Goal: Information Seeking & Learning: Learn about a topic

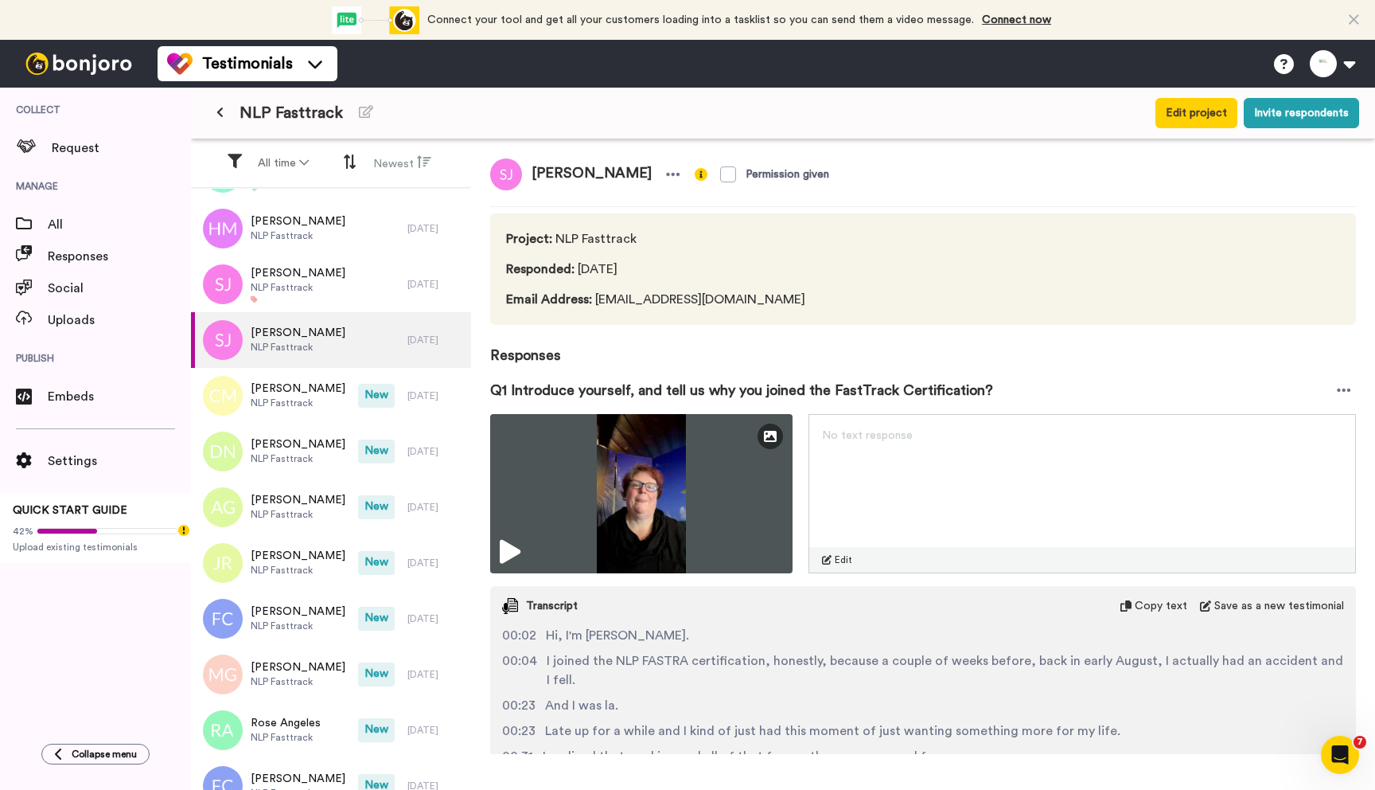
scroll to position [546, 0]
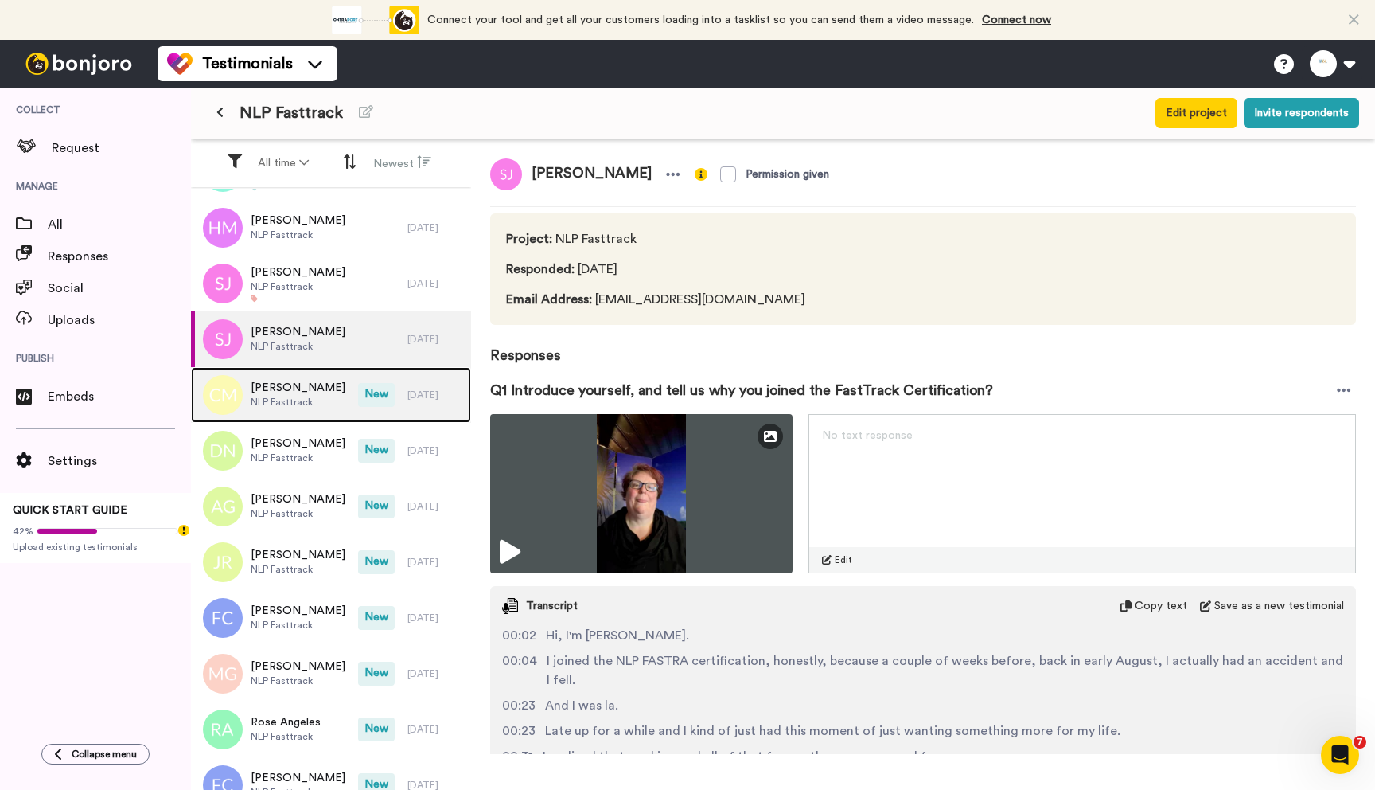
click at [336, 394] on div "[PERSON_NAME] NLP Fasttrack" at bounding box center [274, 395] width 167 height 56
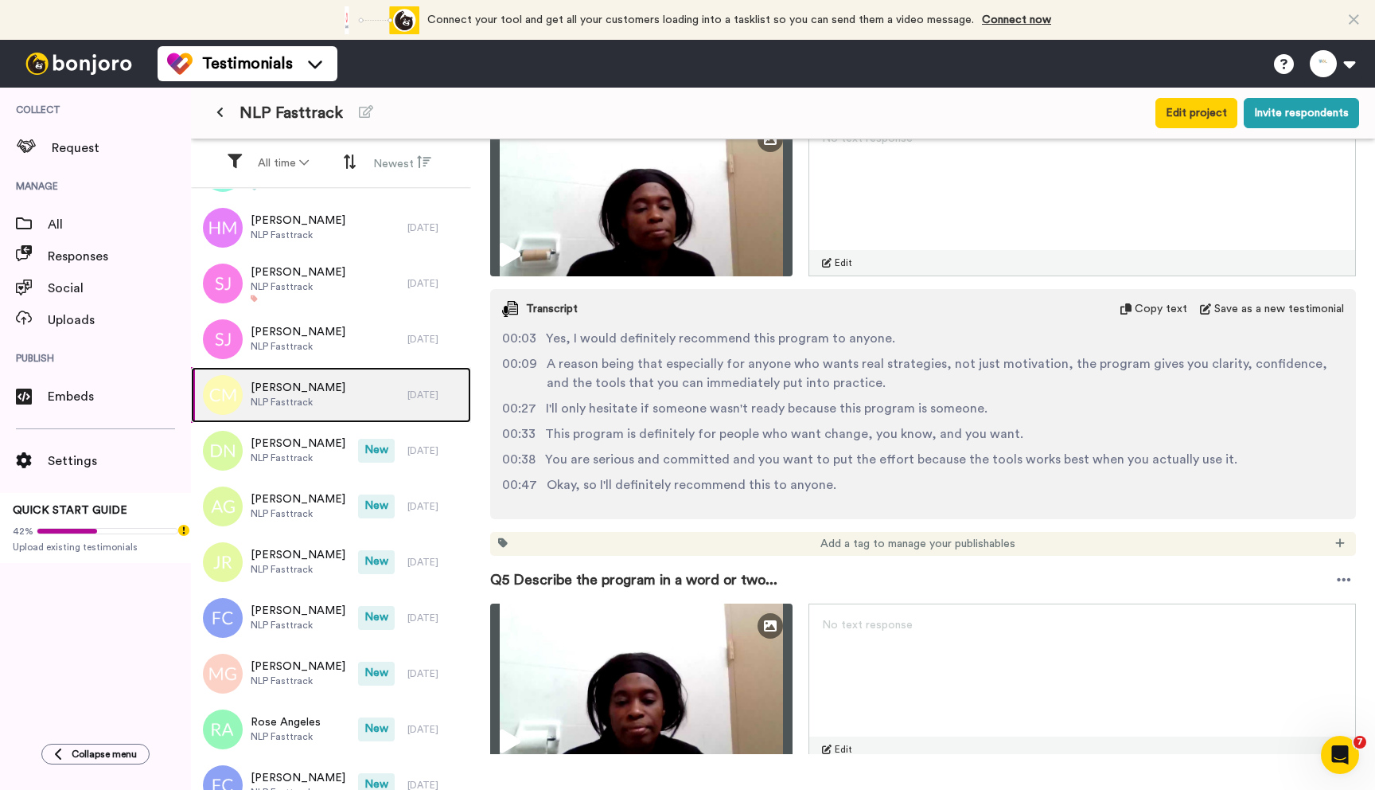
scroll to position [1724, 0]
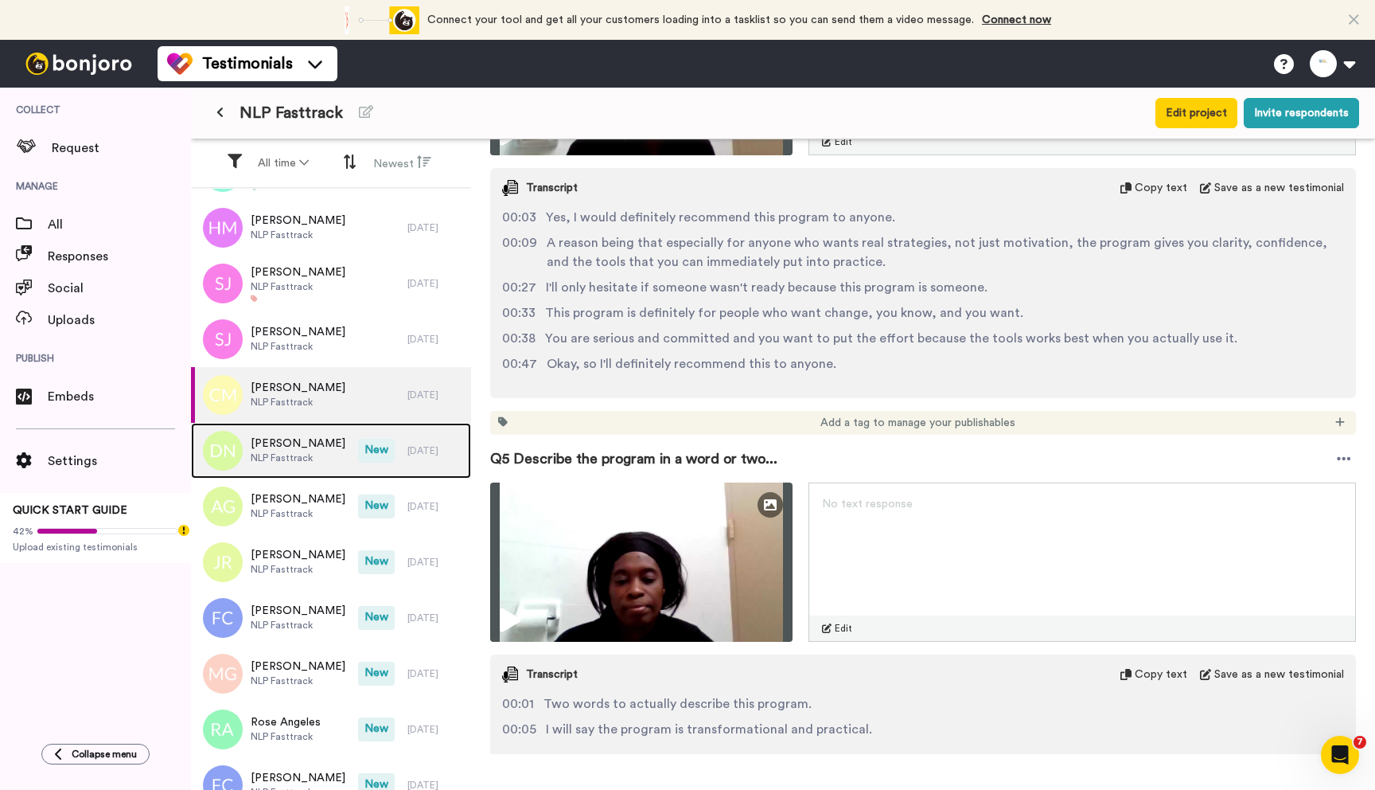
click at [322, 454] on span "NLP Fasttrack" at bounding box center [298, 457] width 95 height 13
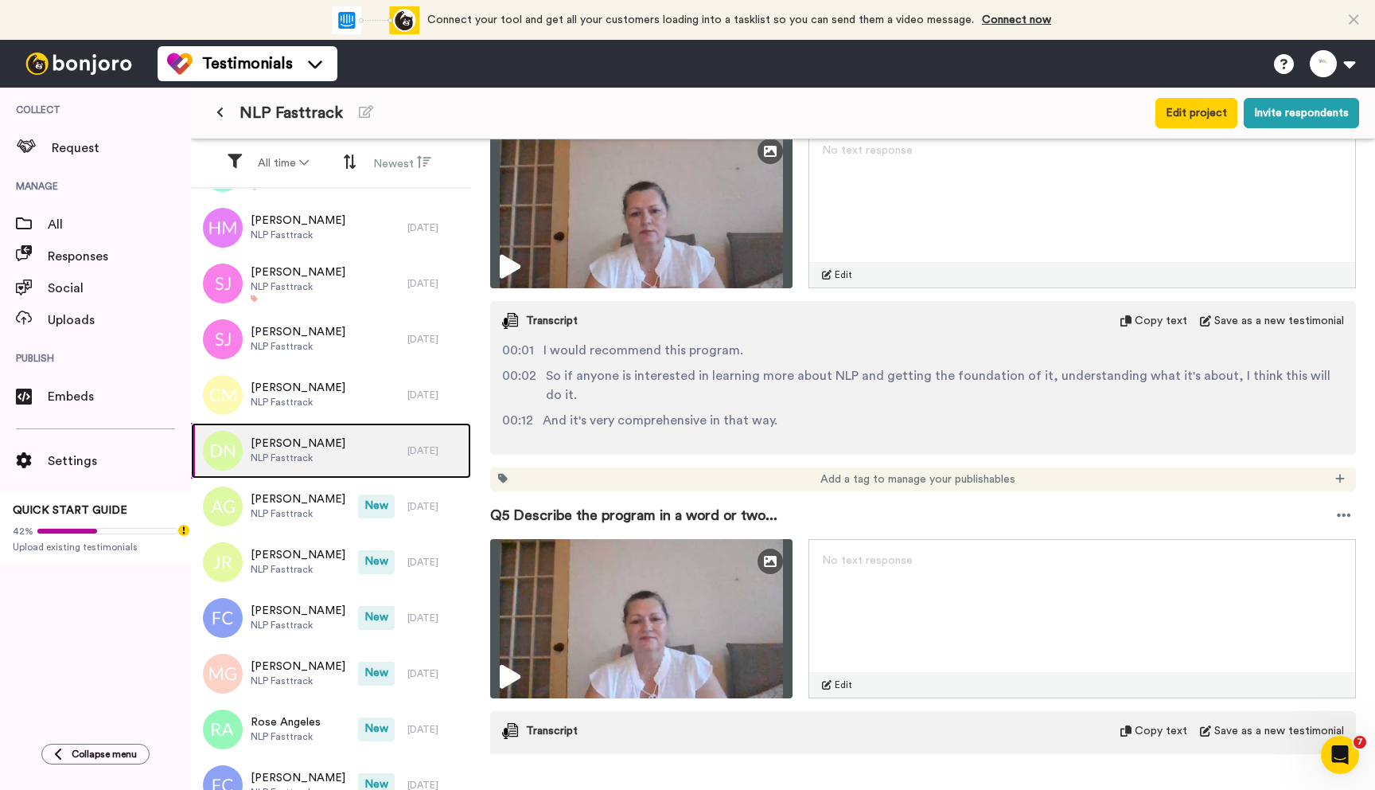
scroll to position [1589, 0]
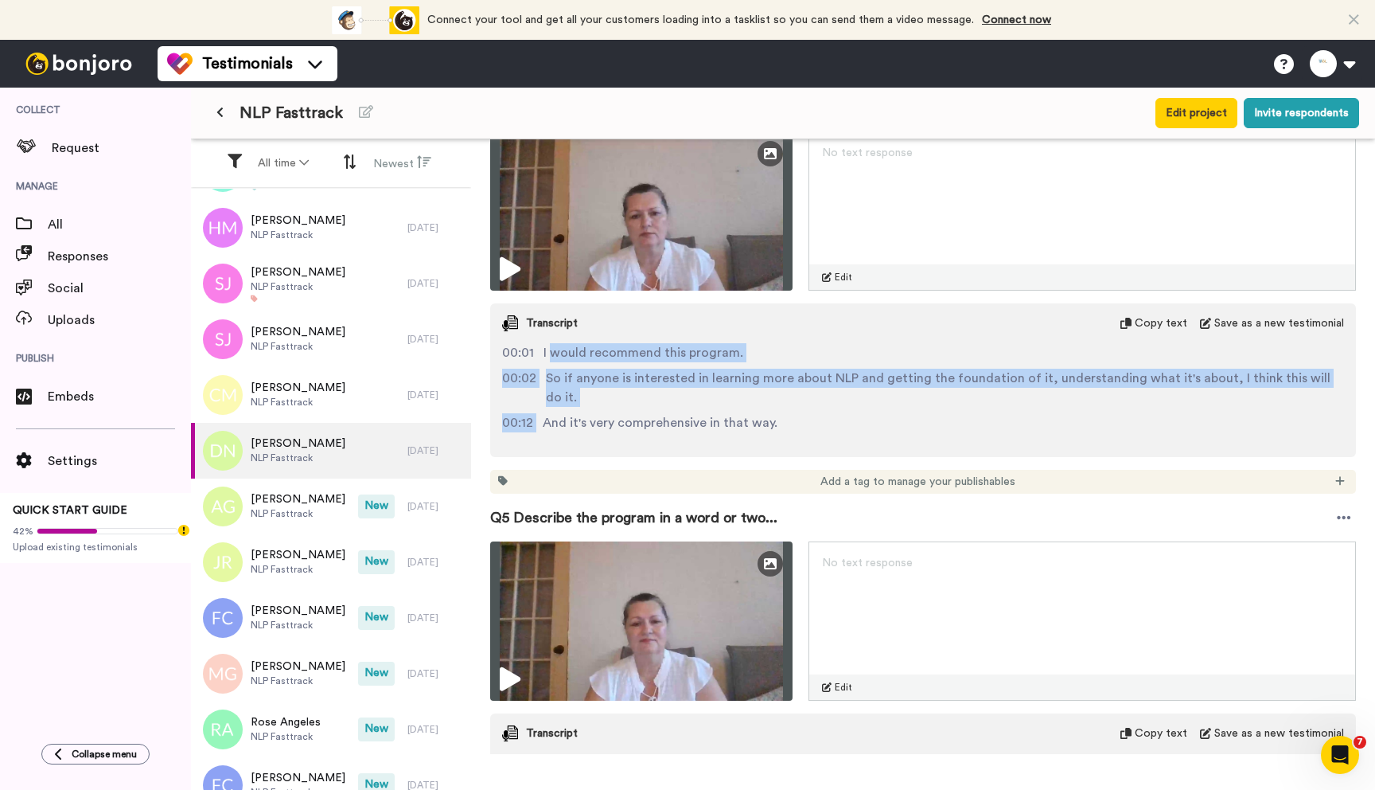
drag, startPoint x: 594, startPoint y: 354, endPoint x: 778, endPoint y: 393, distance: 188.7
click at [778, 393] on div "00:01 I would recommend this program. 00:02 So if anyone is interested in learn…" at bounding box center [923, 393] width 866 height 101
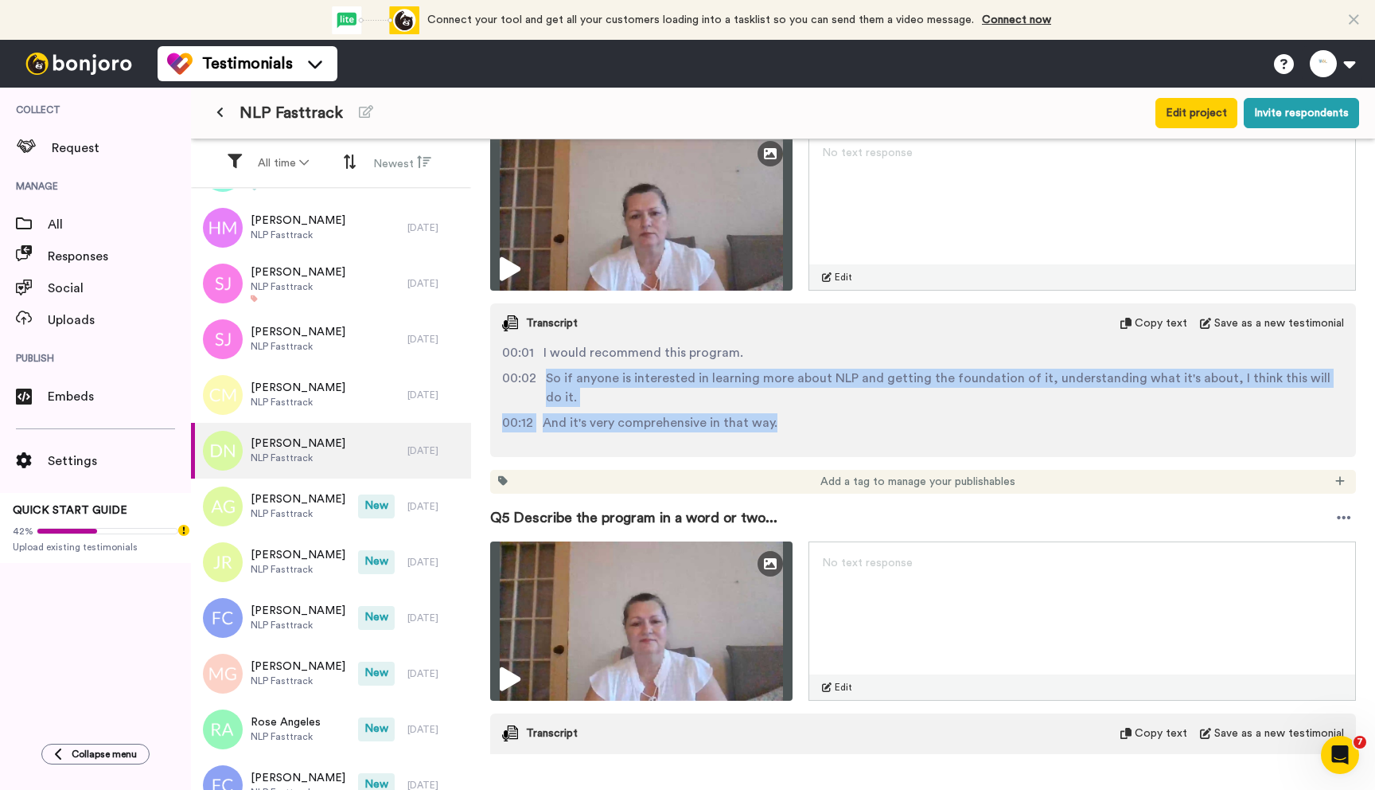
drag, startPoint x: 784, startPoint y: 401, endPoint x: 626, endPoint y: 368, distance: 161.1
click at [626, 368] on div "00:01 I would recommend this program. 00:02 So if anyone is interested in learn…" at bounding box center [923, 393] width 866 height 101
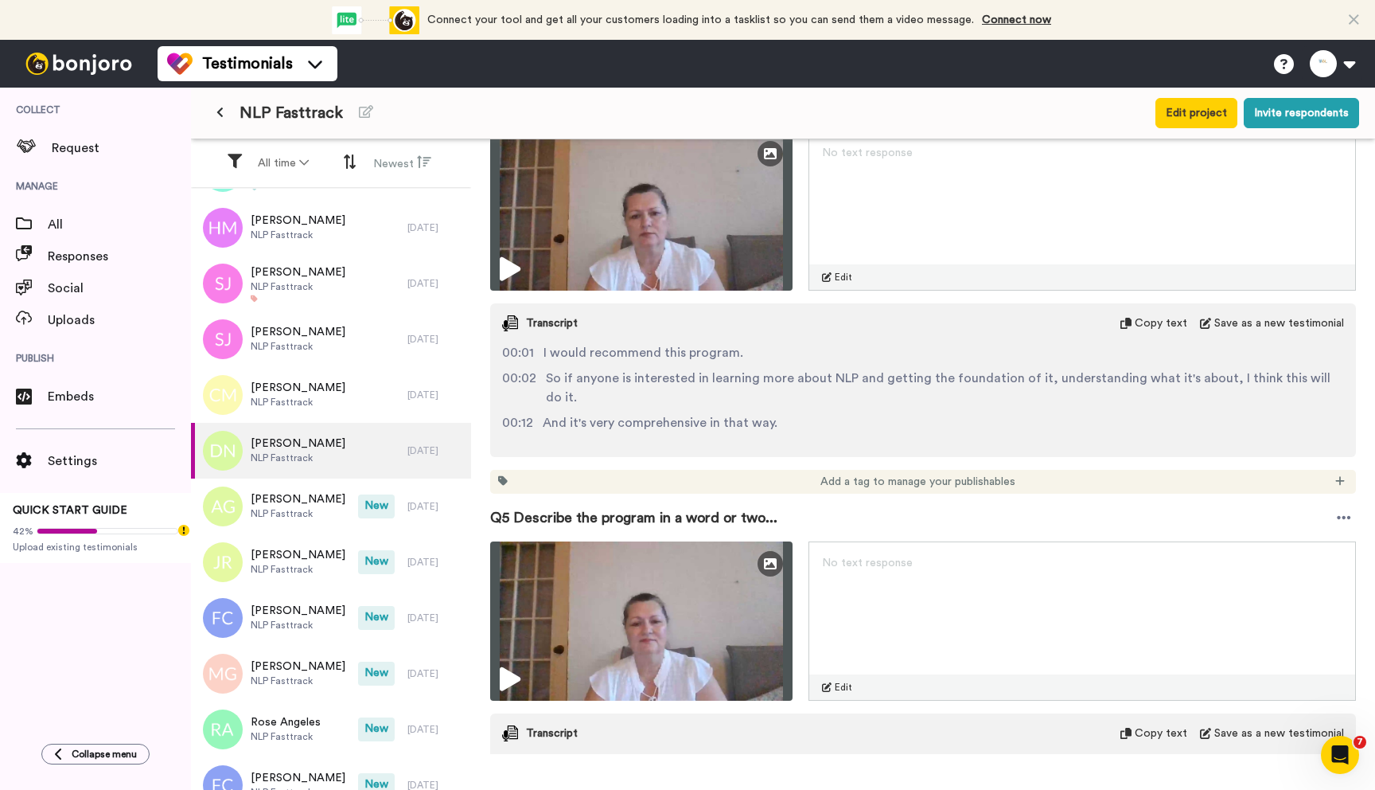
click at [630, 369] on span "So if anyone is interested in learning more about NLP and getting the foundatio…" at bounding box center [945, 388] width 798 height 38
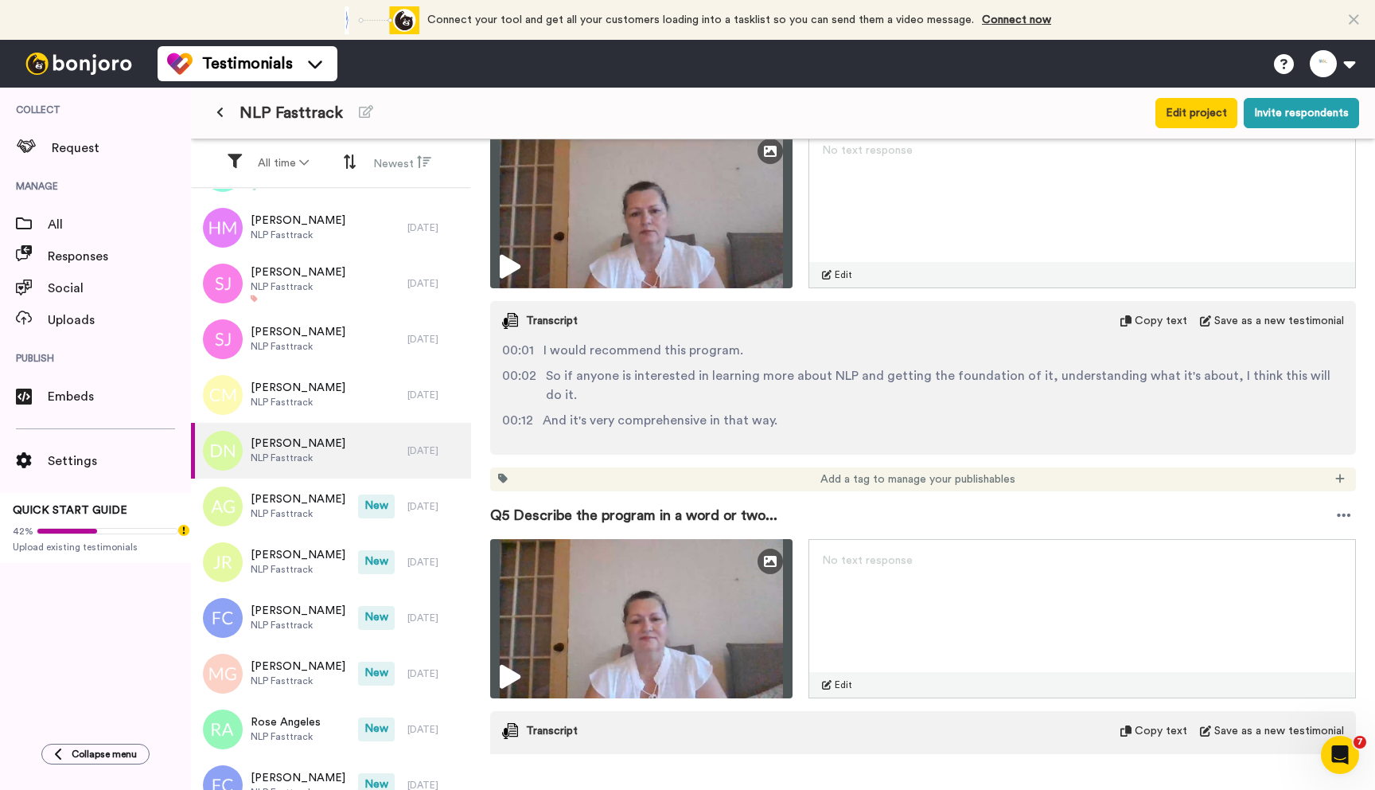
scroll to position [1592, 0]
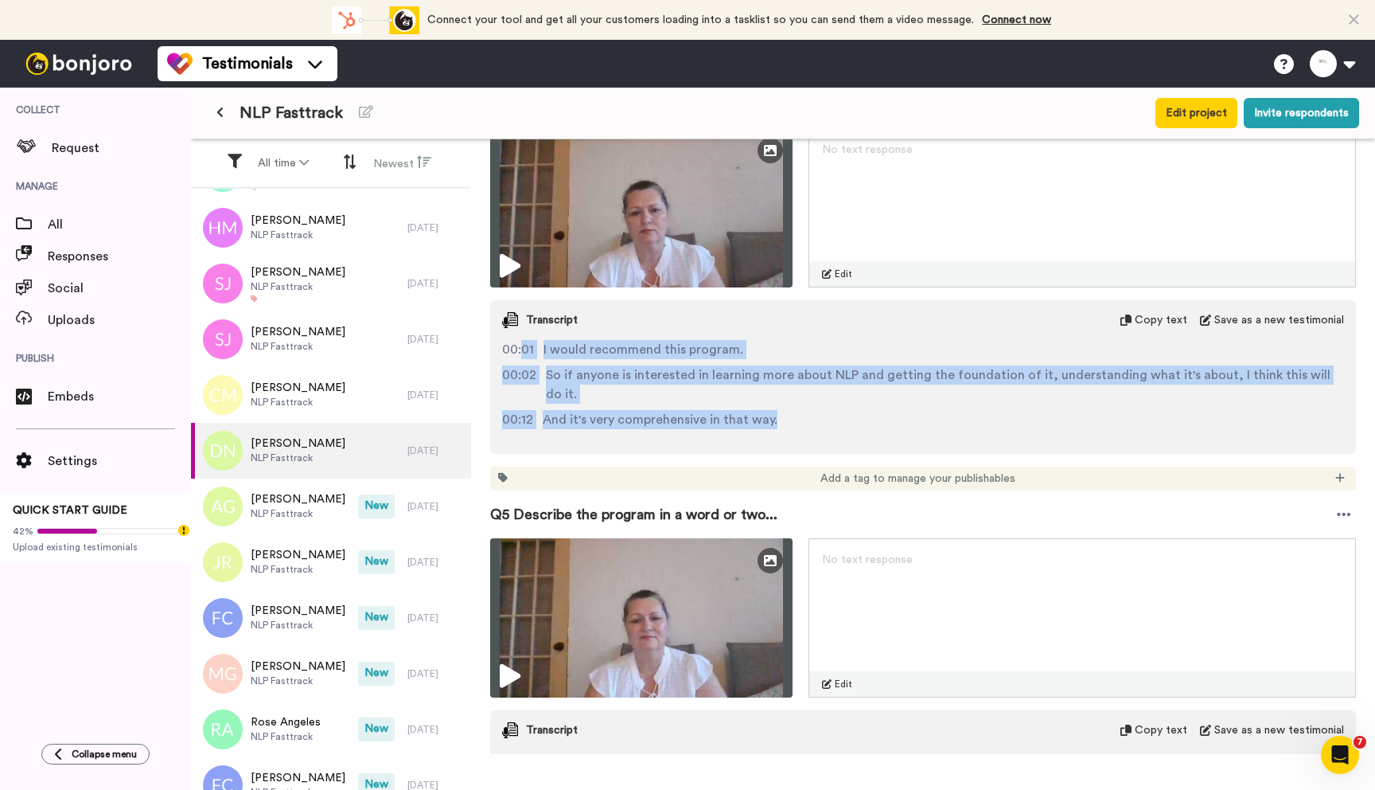
drag, startPoint x: 775, startPoint y: 399, endPoint x: 524, endPoint y: 347, distance: 256.8
click at [521, 347] on div "00:01 I would recommend this program. 00:02 So if anyone is interested in learn…" at bounding box center [923, 390] width 866 height 101
click at [598, 359] on div "00:01 I would recommend this program. 00:02 So if anyone is interested in learn…" at bounding box center [923, 390] width 866 height 101
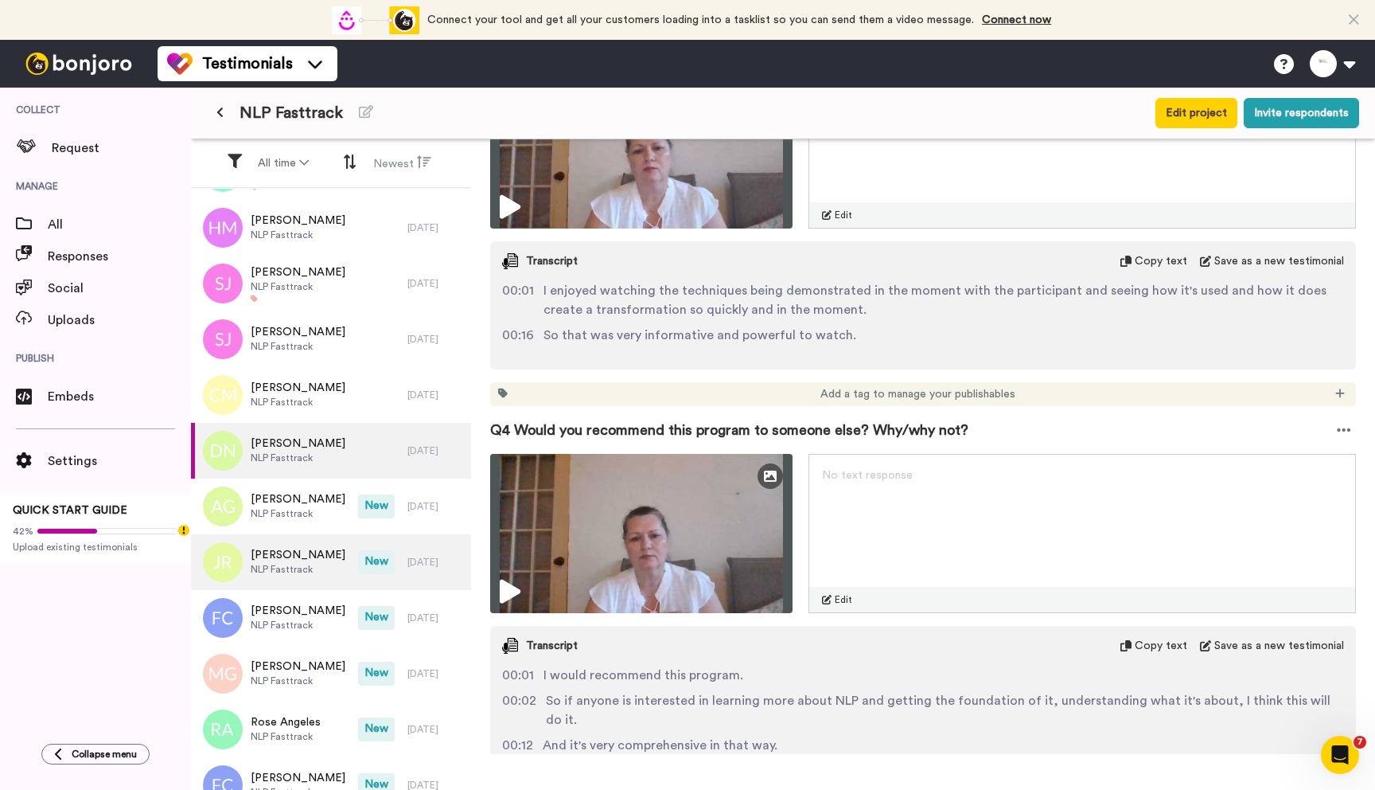
scroll to position [1100, 0]
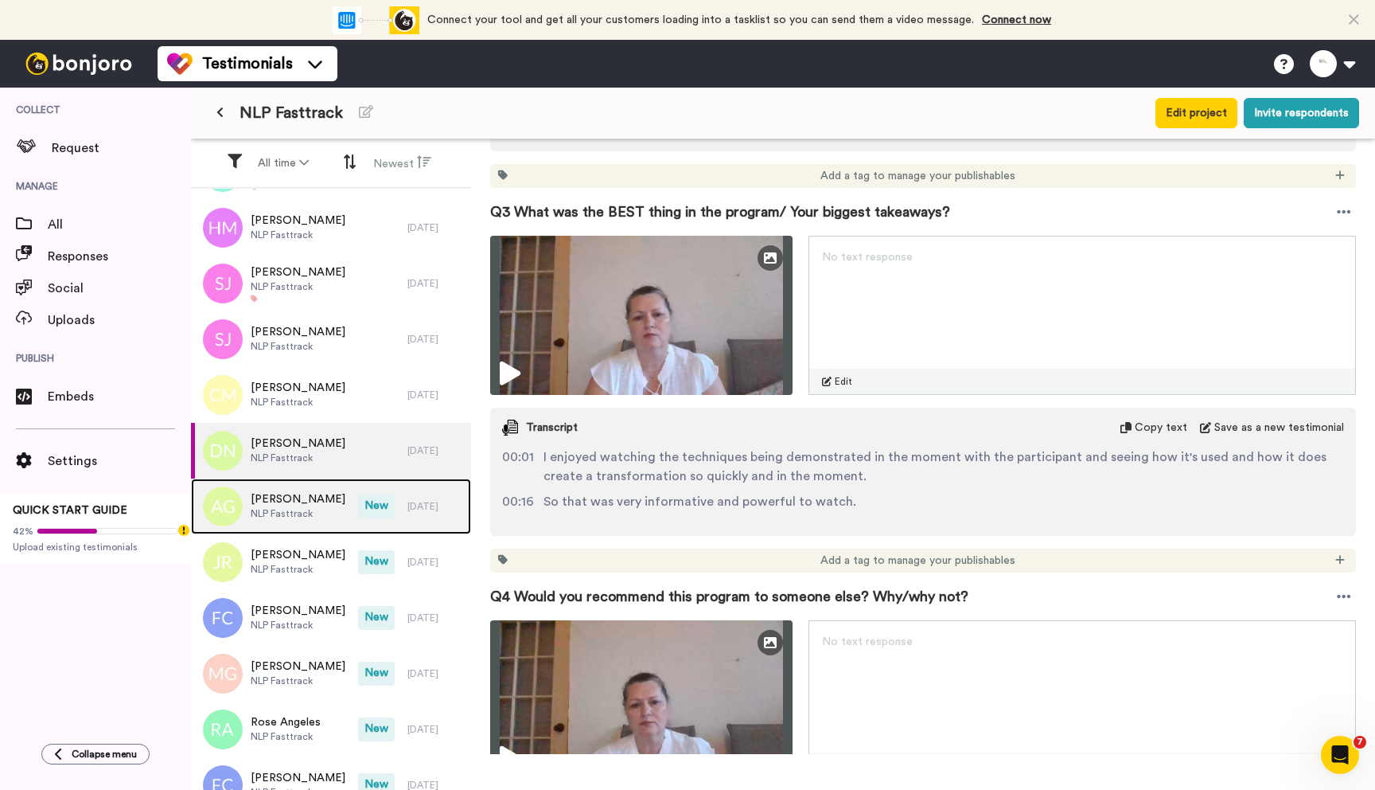
click at [324, 500] on div "[PERSON_NAME] NLP Fasttrack" at bounding box center [274, 506] width 167 height 56
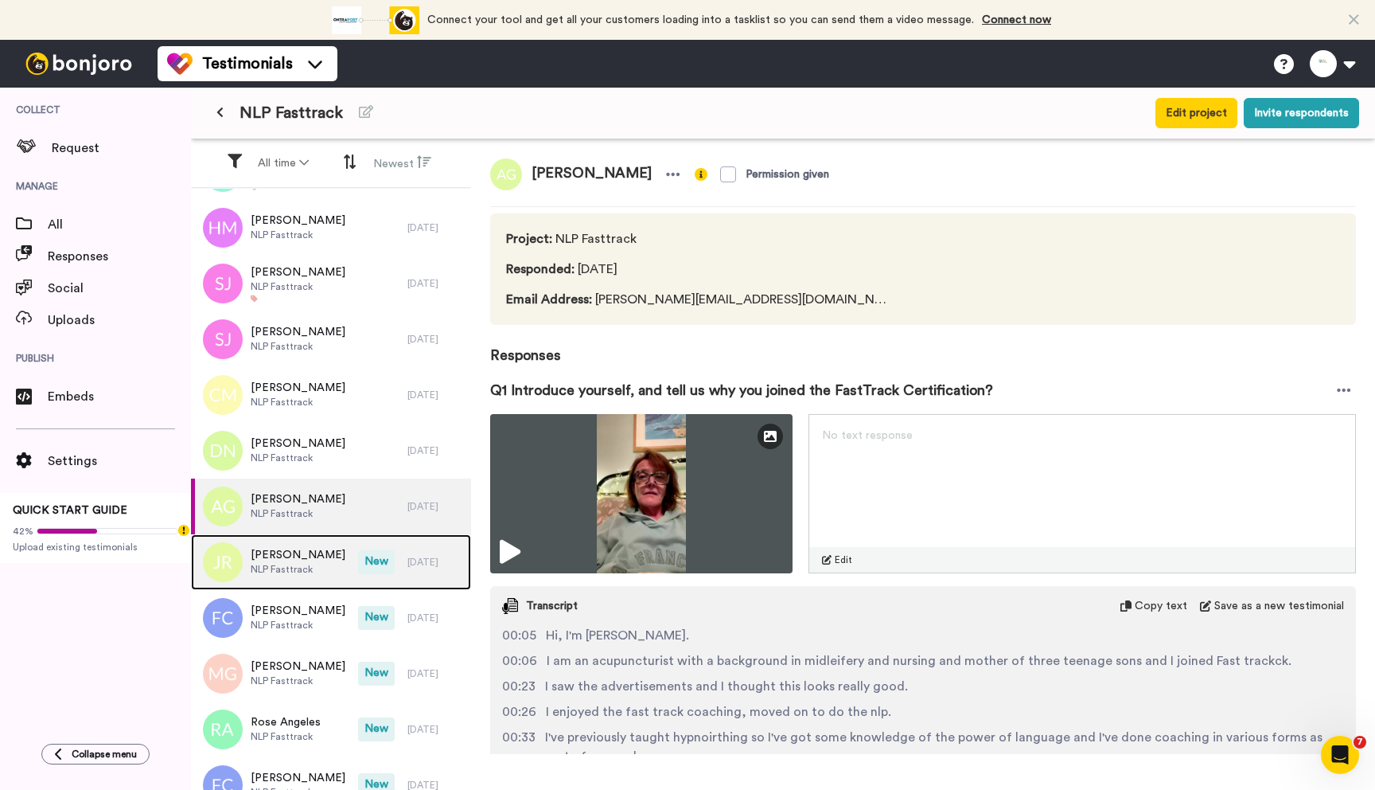
click at [321, 566] on span "NLP Fasttrack" at bounding box center [298, 569] width 95 height 13
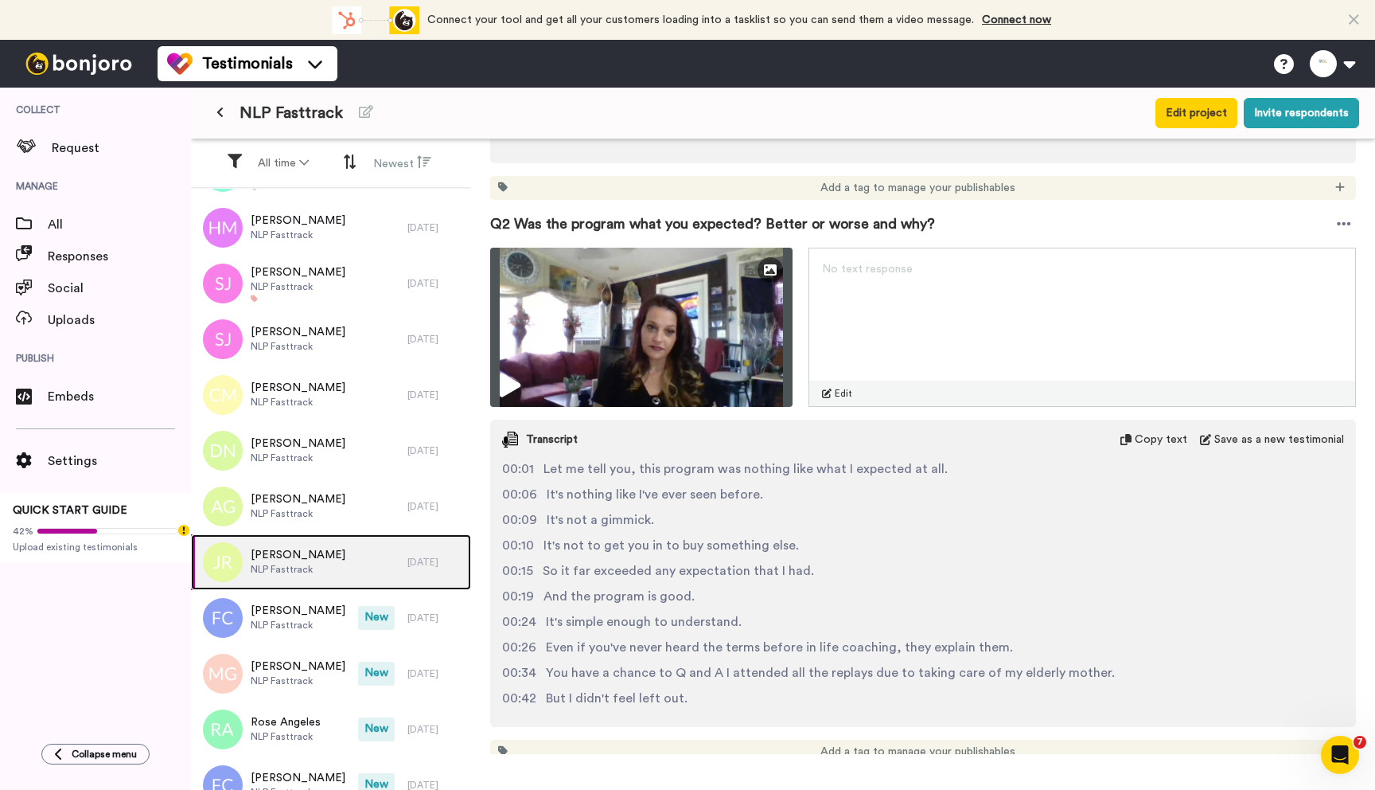
scroll to position [648, 0]
